Goal: Use online tool/utility: Utilize a website feature to perform a specific function

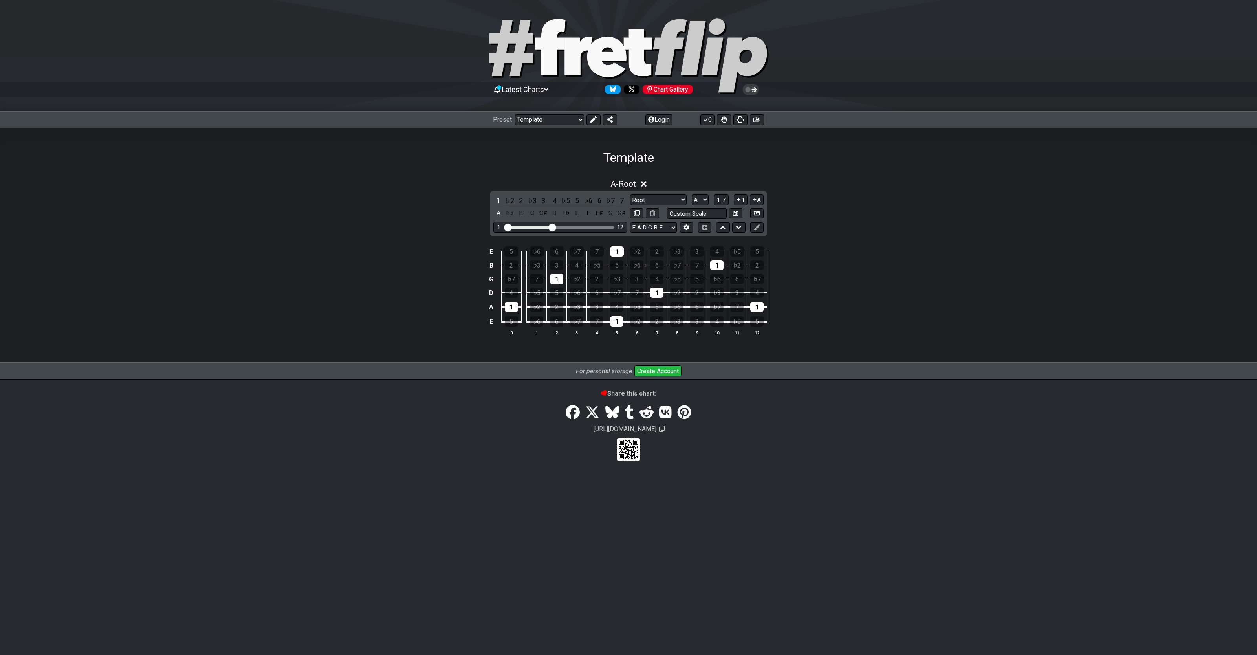
select select "/template"
click at [1001, 358] on div "A - Root 1 ♭2 2 ♭3 3 4 ♭5 5 ♭6 6 ♭7 7 A B♭ B C C♯ D E♭ E F F♯ G G♯ Root Root Mi…" at bounding box center [628, 264] width 1257 height 198
drag, startPoint x: 995, startPoint y: 447, endPoint x: 972, endPoint y: 435, distance: 25.5
click at [993, 448] on div "Share this chart: [URL][DOMAIN_NAME]" at bounding box center [628, 425] width 1257 height 71
click at [698, 193] on div "1 ♭2 2 ♭3 3 4 ♭5 5 ♭6 6 ♭7 7 A B♭ B C C♯ D E♭ E F F♯ G G♯ Root Root Minor Penta…" at bounding box center [628, 213] width 276 height 44
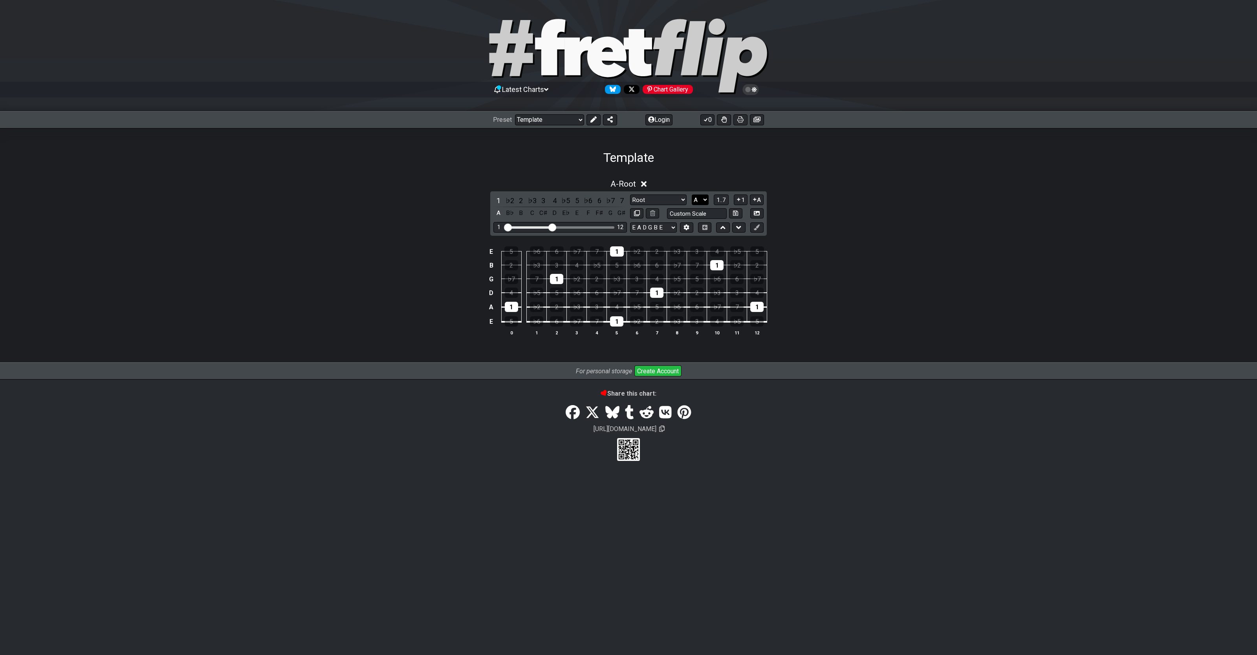
select select "C"
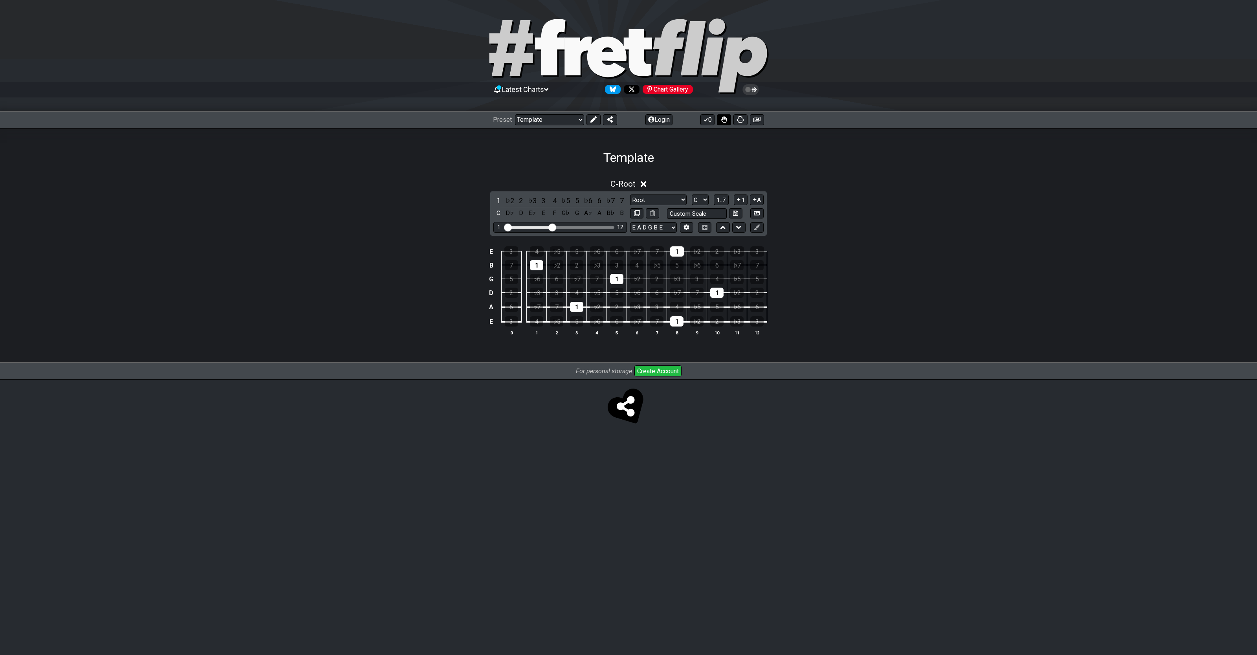
click at [724, 122] on icon at bounding box center [723, 119] width 5 height 6
click at [713, 121] on button "0" at bounding box center [707, 119] width 14 height 11
click at [872, 318] on div "3 ♭3 2 ♭2 1 7 ♭7 6 ♭6 5 ♭5 4 E 7 ♭7 6 ♭6 5 ♭5 4 3 ♭3 2 ♭2 1 B 5 ♭5 4 3 ♭3 2 ♭2 …" at bounding box center [628, 291] width 1257 height 110
click at [732, 267] on div "1" at bounding box center [729, 265] width 13 height 10
click at [686, 308] on div "1" at bounding box center [689, 307] width 13 height 10
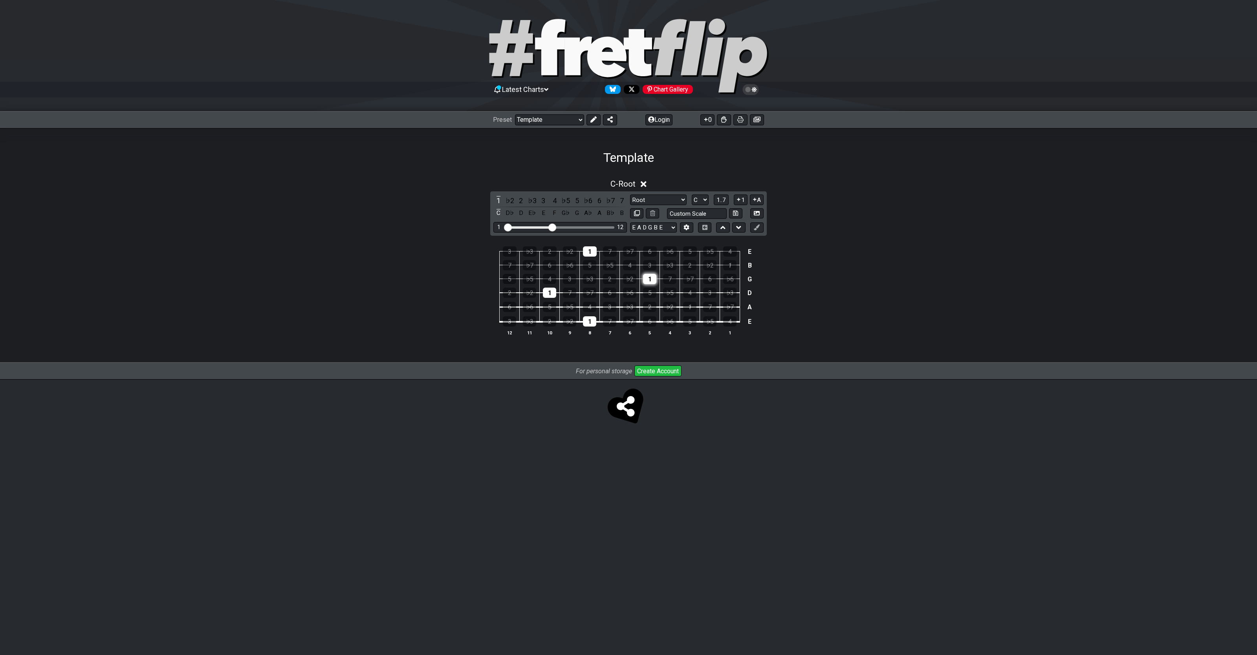
click at [645, 278] on div "1" at bounding box center [649, 279] width 13 height 10
click at [587, 326] on div "1" at bounding box center [589, 321] width 13 height 10
click at [551, 289] on div "1" at bounding box center [549, 292] width 13 height 10
click at [584, 249] on div "1" at bounding box center [590, 251] width 14 height 10
click at [692, 311] on div "1" at bounding box center [689, 307] width 13 height 10
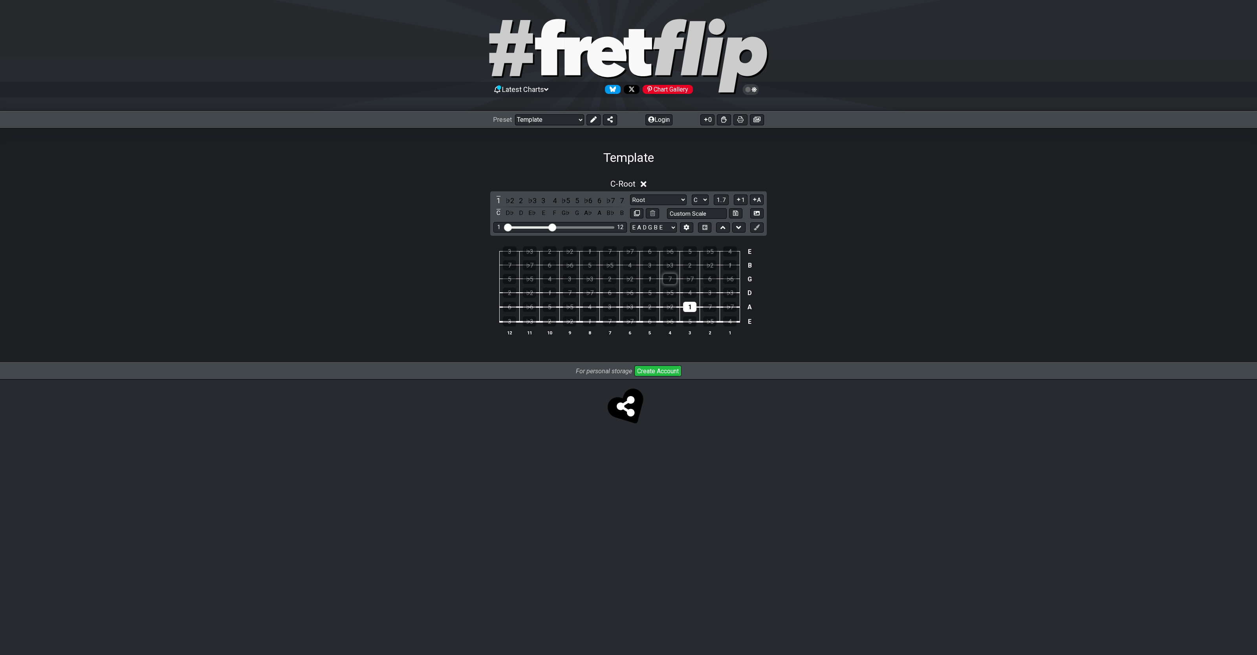
click at [670, 276] on div "7" at bounding box center [669, 279] width 13 height 10
click at [643, 264] on div "3" at bounding box center [649, 265] width 13 height 10
click at [597, 123] on button at bounding box center [593, 119] width 14 height 11
drag, startPoint x: 988, startPoint y: 223, endPoint x: 975, endPoint y: 216, distance: 15.6
click at [988, 223] on div "C - Root 1 ♭2 2 ♭3 3 4 ♭5 5 ♭6 6 ♭7 7 C D♭ D E♭ E F G♭ G A♭ A B♭ B Root Root Mi…" at bounding box center [628, 260] width 1257 height 172
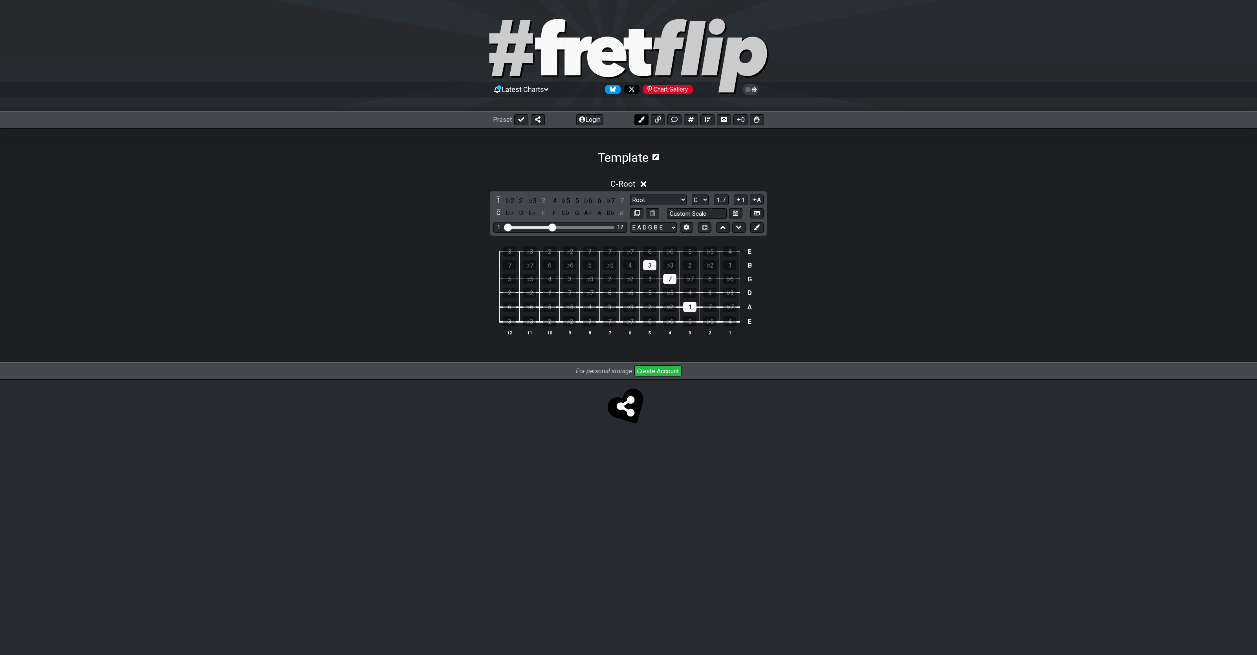
click at [645, 124] on button at bounding box center [641, 119] width 14 height 11
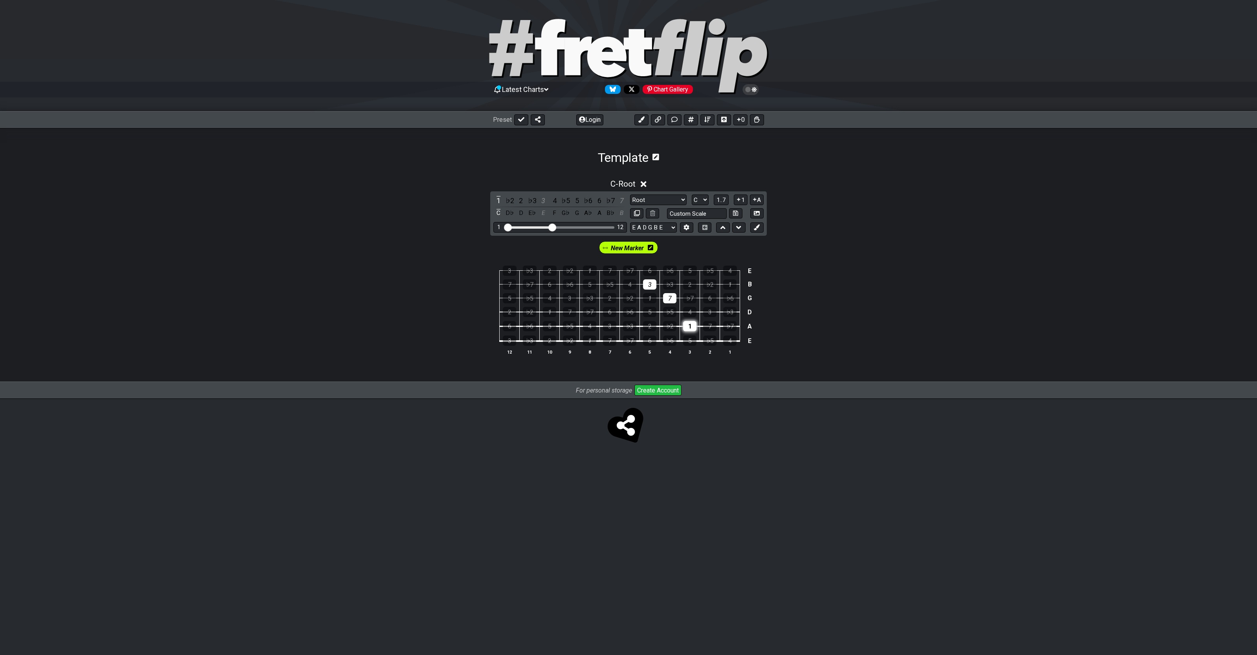
click at [690, 328] on div "1" at bounding box center [689, 326] width 13 height 10
click at [670, 303] on div "7" at bounding box center [669, 298] width 13 height 10
click at [652, 289] on div "3" at bounding box center [649, 284] width 13 height 10
